Goal: Entertainment & Leisure: Consume media (video, audio)

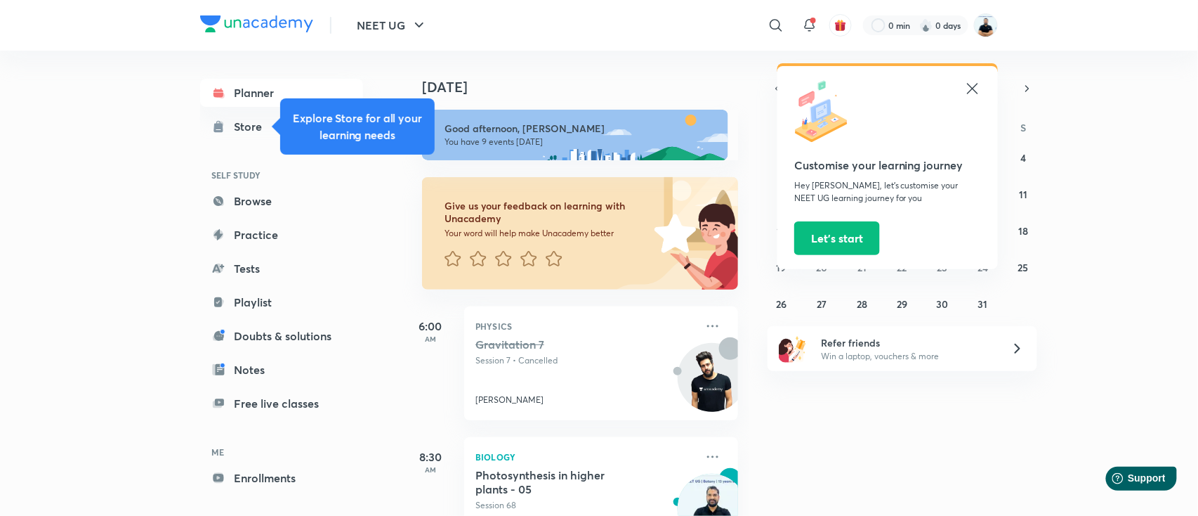
click at [974, 91] on icon at bounding box center [972, 88] width 17 height 17
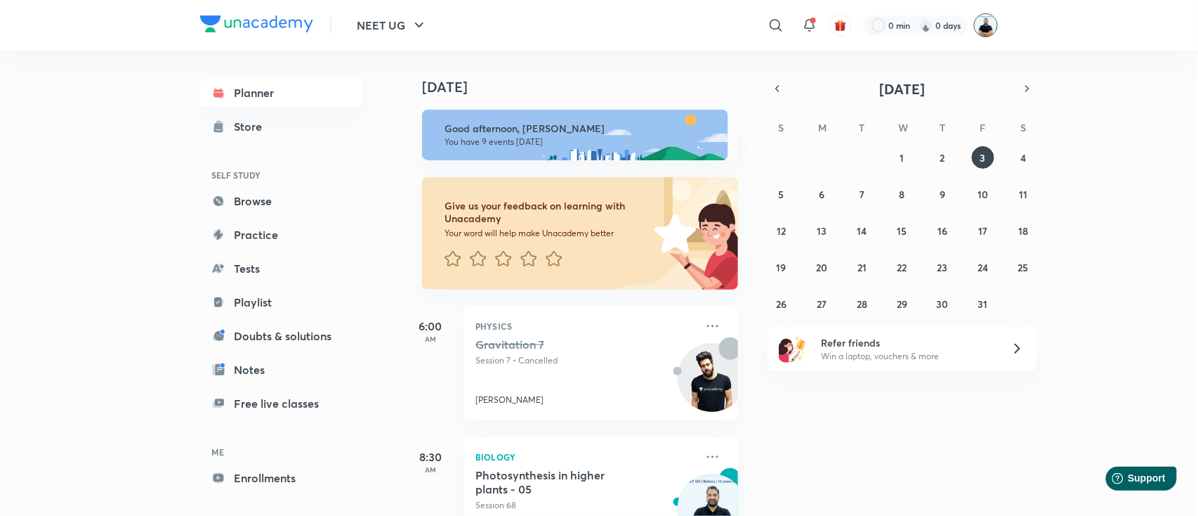
click at [982, 27] on img at bounding box center [986, 25] width 24 height 24
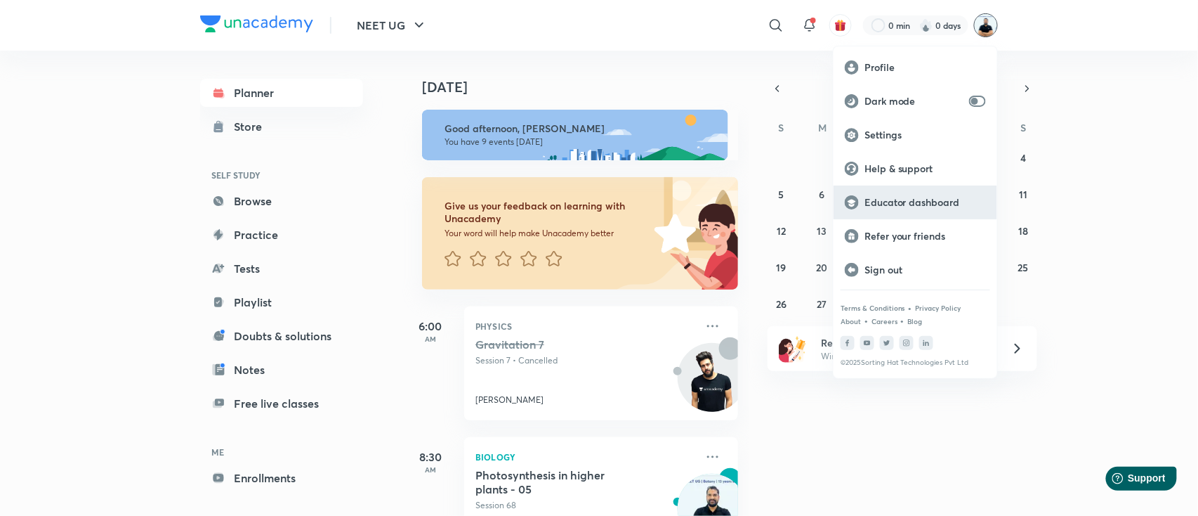
click at [914, 202] on p "Educator dashboard" at bounding box center [926, 202] width 122 height 13
